Goal: Task Accomplishment & Management: Manage account settings

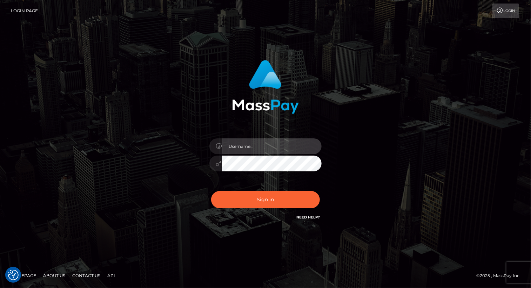
click at [256, 146] on input "text" at bounding box center [272, 146] width 100 height 16
type input "Arlene.luminaryplay"
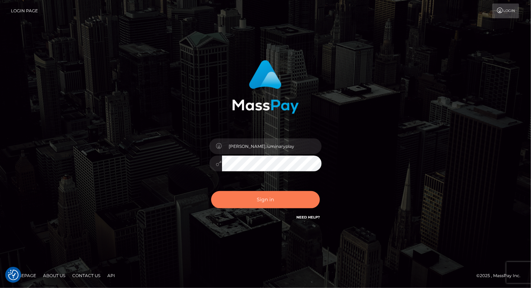
click at [261, 200] on button "Sign in" at bounding box center [265, 199] width 109 height 17
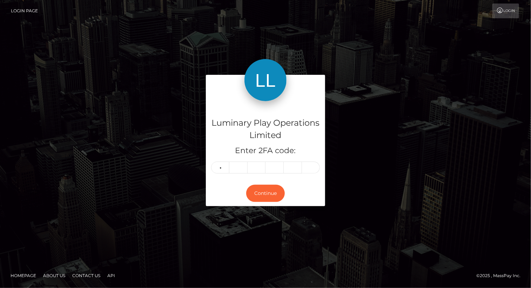
type input "8"
type input "7"
type input "1"
type input "4"
type input "6"
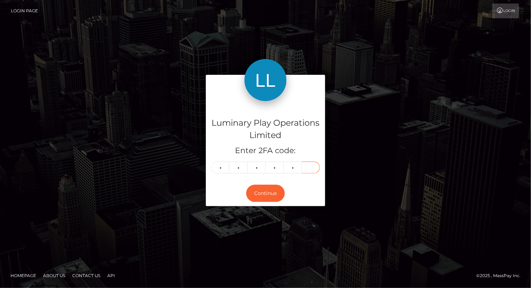
type input "6"
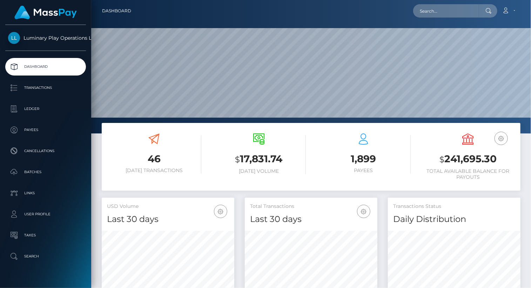
scroll to position [124, 132]
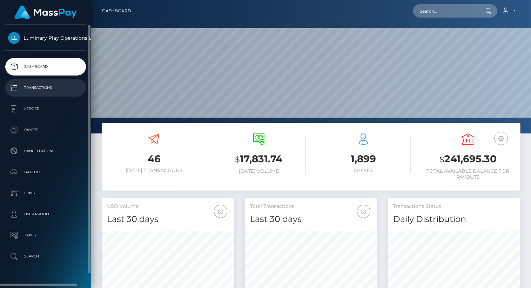
click at [39, 90] on p "Transactions" at bounding box center [45, 87] width 75 height 11
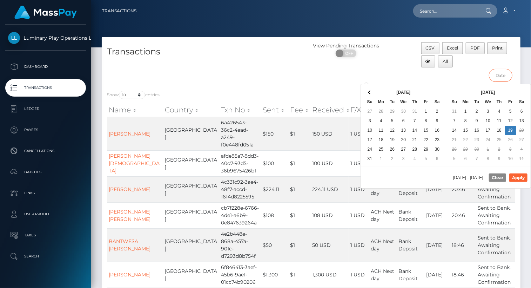
click at [505, 75] on input "text" at bounding box center [501, 75] width 24 height 13
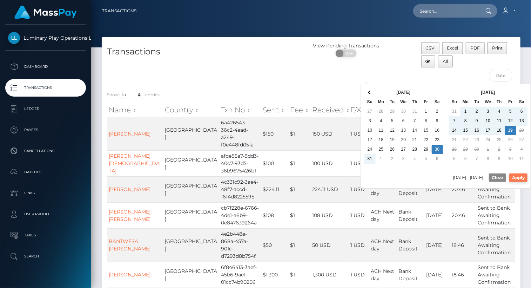
click at [521, 176] on button "Apply" at bounding box center [518, 177] width 18 height 8
type input "08/30/2025 - 09/19/2025"
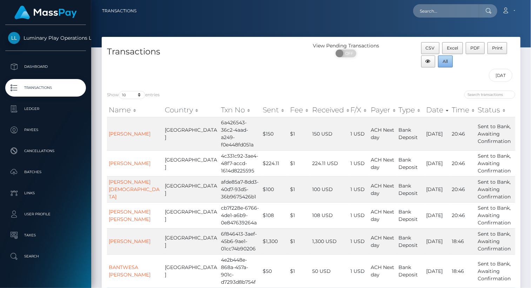
click at [447, 62] on span "All" at bounding box center [445, 61] width 5 height 5
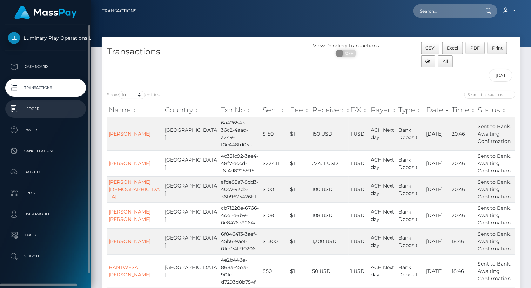
click at [46, 112] on p "Ledger" at bounding box center [45, 108] width 75 height 11
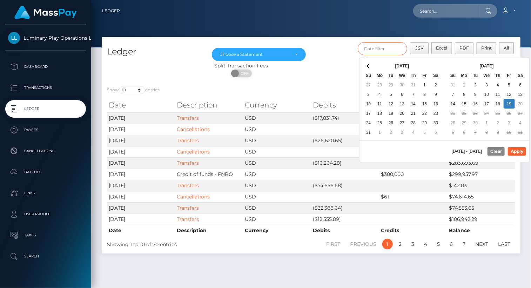
click at [387, 47] on input "text" at bounding box center [383, 48] width 50 height 13
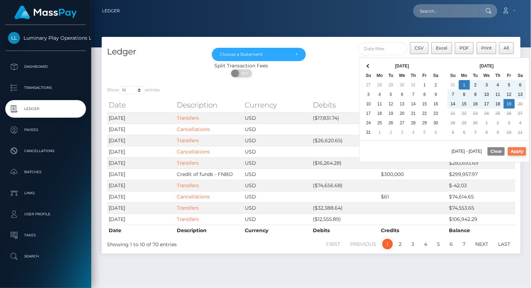
click at [522, 151] on button "Apply" at bounding box center [517, 151] width 18 height 8
type input "[DATE] - [DATE]"
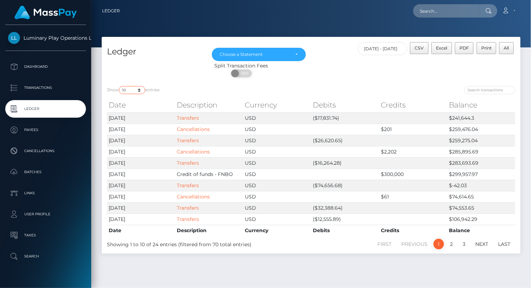
click at [123, 89] on select "10 25 50 100 250" at bounding box center [132, 90] width 26 height 8
select select "100"
click at [120, 86] on select "10 25 50 100 250" at bounding box center [132, 90] width 26 height 8
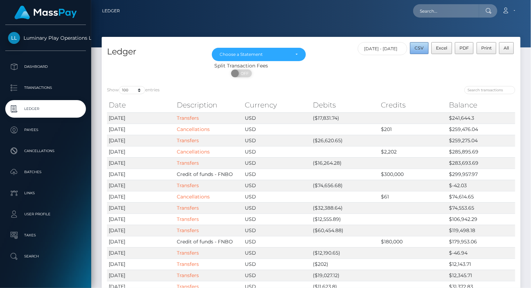
click at [421, 47] on span "CSV" at bounding box center [419, 47] width 9 height 5
click at [294, 54] on div "Choose a Statement" at bounding box center [259, 55] width 78 height 6
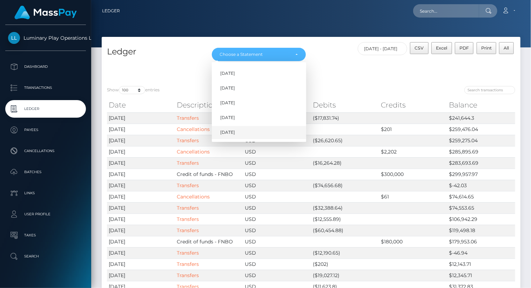
click at [234, 132] on span "[DATE]" at bounding box center [227, 132] width 15 height 6
select select "[DATE]"
